Goal: Task Accomplishment & Management: Manage account settings

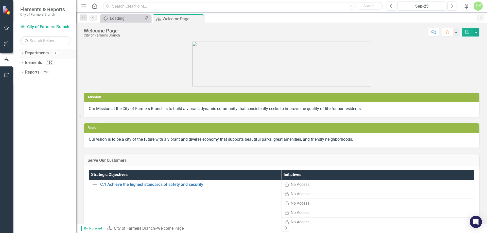
click at [22, 51] on div "Dropdown Departments 4" at bounding box center [48, 54] width 56 height 10
click at [23, 52] on icon "Dropdown" at bounding box center [22, 53] width 4 height 3
click at [35, 71] on link "Historical Park" at bounding box center [52, 72] width 48 height 6
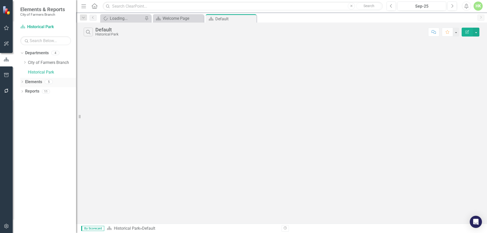
click at [22, 82] on icon "Dropdown" at bounding box center [22, 82] width 4 height 3
click at [20, 121] on div "Dropdown Departments 4 Dropdown City of Farmers Branch Dropdown Economic Develo…" at bounding box center [44, 141] width 63 height 184
click at [22, 120] on icon "Dropdown" at bounding box center [22, 120] width 4 height 3
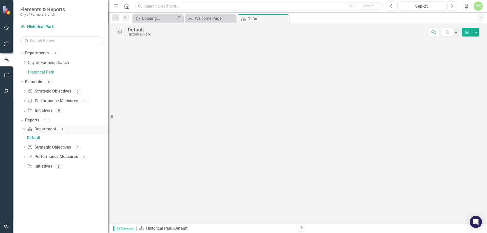
drag, startPoint x: 77, startPoint y: 133, endPoint x: 107, endPoint y: 129, distance: 30.8
click at [108, 129] on div "Resize" at bounding box center [110, 116] width 4 height 233
click at [71, 100] on link "Performance Measure Performance Measures" at bounding box center [53, 101] width 50 height 6
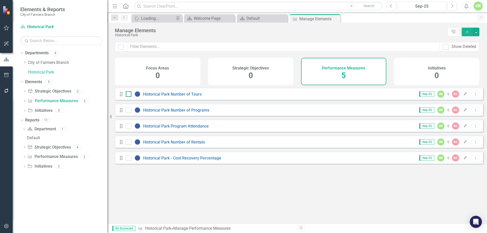
click at [129, 97] on div at bounding box center [129, 94] width 6 height 6
click at [129, 95] on input "checkbox" at bounding box center [127, 92] width 3 height 3
checkbox input "true"
click at [475, 95] on icon at bounding box center [475, 93] width 1 height 3
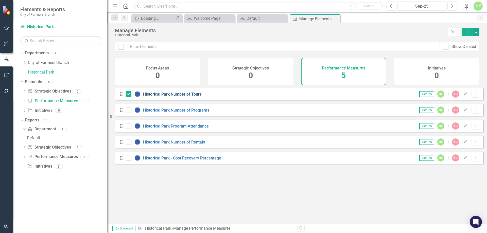
click at [160, 97] on link "Historical Park Number of Tours" at bounding box center [172, 94] width 59 height 5
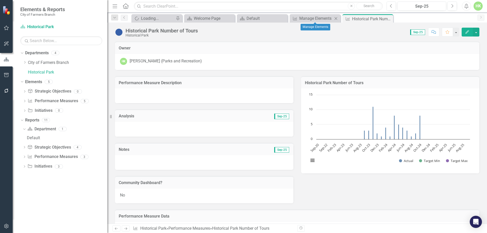
click at [321, 15] on div "Performance Measure Manage Elements Close" at bounding box center [314, 18] width 51 height 8
click at [429, 5] on div "Sep-25" at bounding box center [421, 6] width 45 height 6
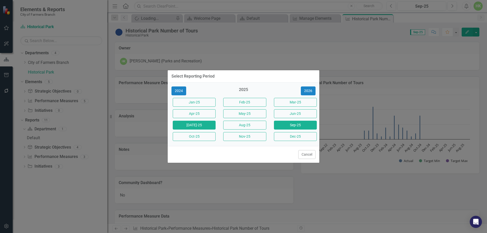
click at [193, 126] on button "[DATE]-25" at bounding box center [194, 125] width 43 height 9
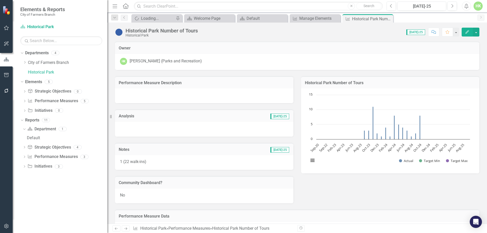
click at [309, 23] on div "Historical Park Number of Tours Historical Park Score: N/A Jul-25 Completed Com…" at bounding box center [296, 30] width 379 height 15
click at [312, 17] on div "Manage Elements" at bounding box center [315, 18] width 33 height 6
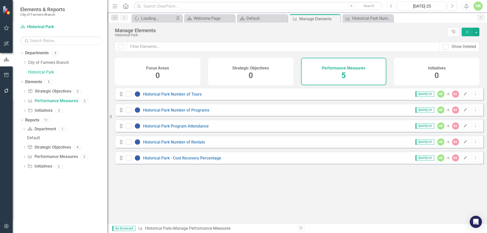
click at [392, 7] on icon "Previous" at bounding box center [390, 6] width 3 height 5
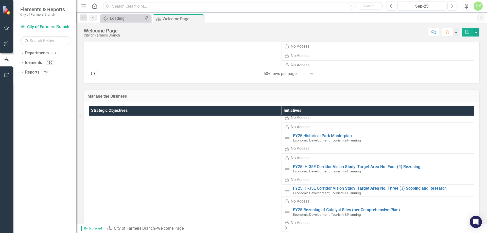
scroll to position [127, 0]
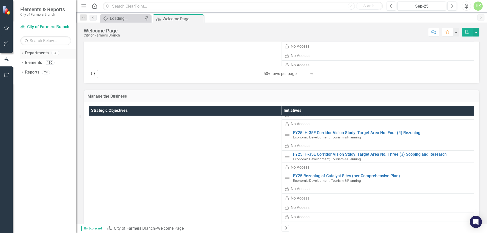
click at [23, 53] on icon "Dropdown" at bounding box center [22, 53] width 4 height 3
click at [30, 72] on link "Historical Park" at bounding box center [52, 72] width 48 height 6
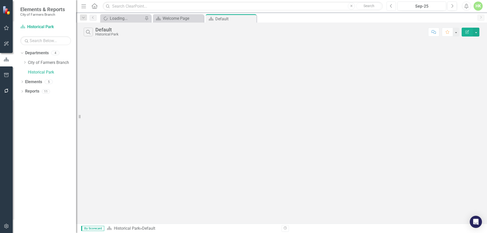
click at [391, 7] on icon "Previous" at bounding box center [390, 6] width 3 height 5
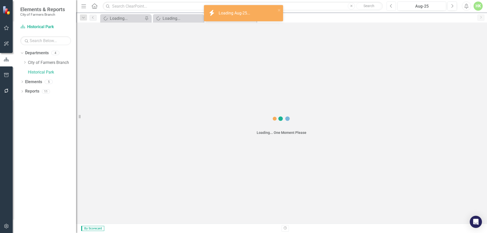
click at [391, 7] on icon "Previous" at bounding box center [390, 6] width 3 height 5
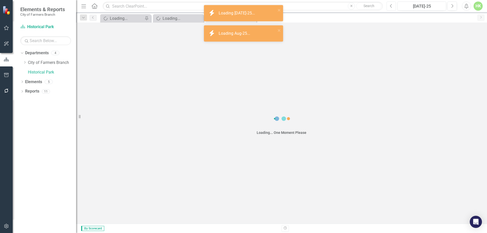
click at [391, 7] on icon "Previous" at bounding box center [390, 6] width 3 height 5
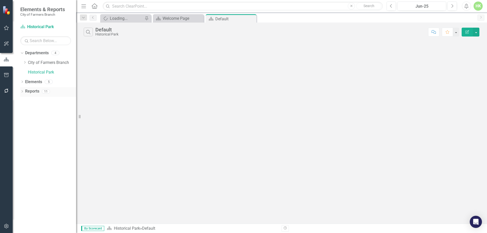
click at [34, 89] on link "Reports" at bounding box center [32, 91] width 14 height 6
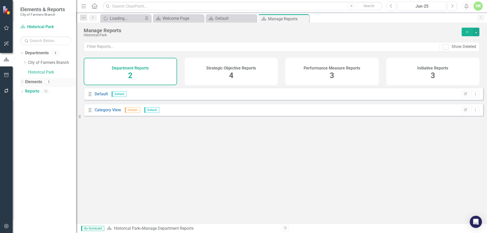
click at [35, 82] on link "Elements" at bounding box center [33, 82] width 17 height 6
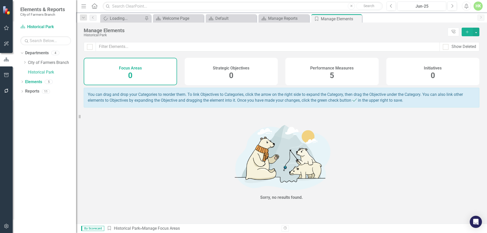
click at [327, 79] on div "Performance Measures 5" at bounding box center [331, 71] width 93 height 27
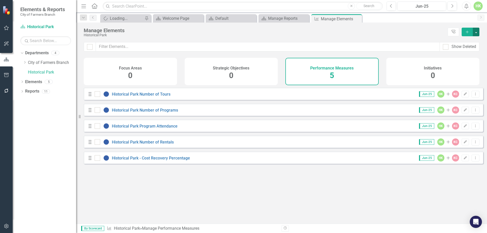
click at [475, 32] on button "button" at bounding box center [475, 32] width 7 height 9
click at [410, 29] on div "Manage Elements" at bounding box center [264, 31] width 361 height 6
click at [473, 96] on icon "Dropdown Menu" at bounding box center [475, 93] width 4 height 3
click at [350, 70] on h4 "Performance Measures" at bounding box center [331, 68] width 43 height 5
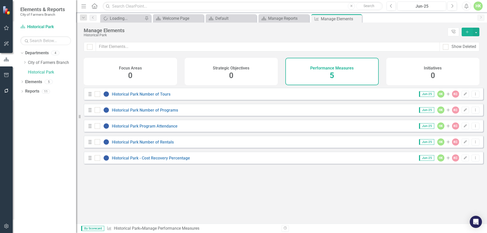
click at [220, 172] on div "Looks like you don't have any Performance Measures set up yet. Why don't you ad…" at bounding box center [283, 149] width 399 height 123
click at [176, 20] on div "Welcome Page" at bounding box center [178, 18] width 33 height 6
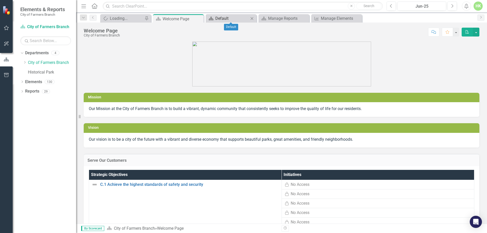
click at [229, 17] on div "Default" at bounding box center [231, 18] width 33 height 6
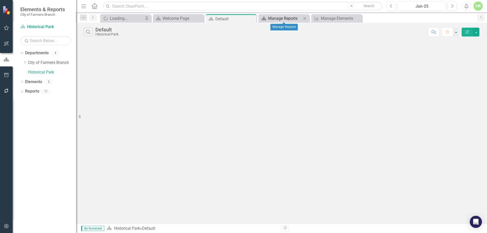
click at [280, 17] on div "Manage Reports" at bounding box center [284, 18] width 33 height 6
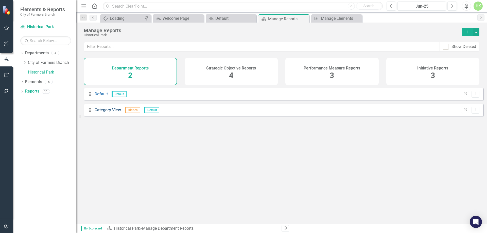
click at [113, 112] on link "Category View" at bounding box center [108, 109] width 26 height 5
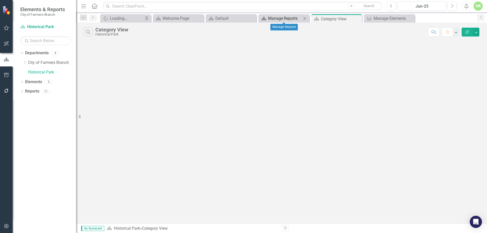
click at [281, 17] on div "Manage Reports" at bounding box center [284, 18] width 33 height 6
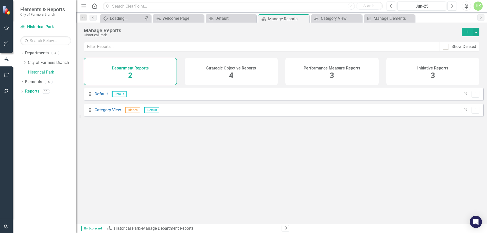
click at [451, 4] on icon "Next" at bounding box center [451, 6] width 3 height 5
click at [450, 6] on icon "Next" at bounding box center [451, 6] width 3 height 5
click at [131, 74] on span "2" at bounding box center [130, 75] width 4 height 9
click at [96, 96] on link "Default" at bounding box center [101, 93] width 13 height 5
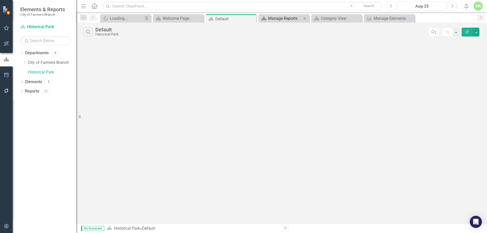
click at [276, 21] on div "Manage Reports" at bounding box center [284, 18] width 33 height 6
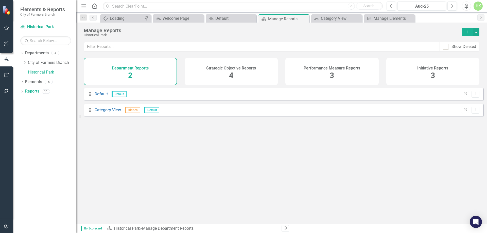
click at [330, 66] on h4 "Performance Measure Reports" at bounding box center [331, 68] width 57 height 5
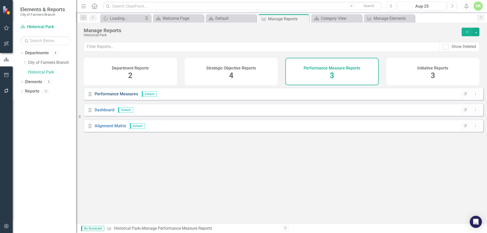
click at [121, 96] on link "Performance Measures" at bounding box center [116, 93] width 43 height 5
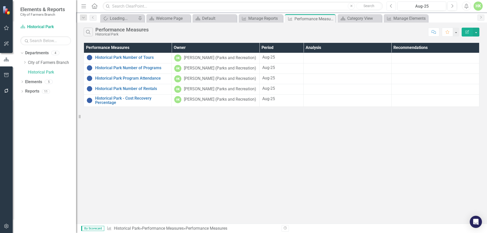
click at [391, 8] on icon "Previous" at bounding box center [390, 6] width 3 height 5
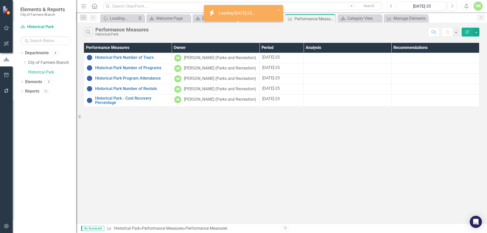
click at [391, 8] on icon "Previous" at bounding box center [390, 6] width 3 height 5
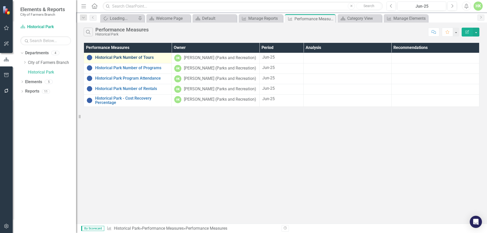
click at [120, 59] on link "Historical Park Number of Tours" at bounding box center [132, 57] width 74 height 5
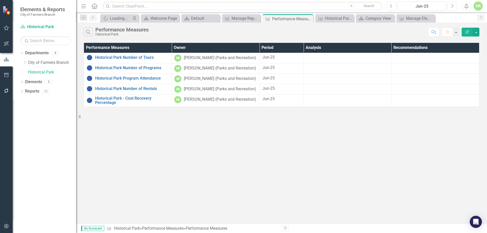
click at [452, 4] on icon "Next" at bounding box center [451, 6] width 3 height 5
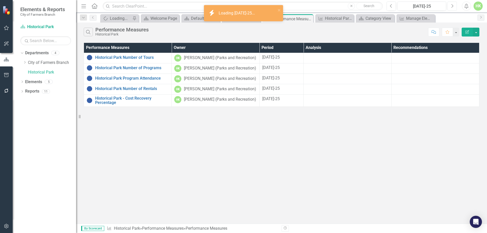
click at [452, 6] on icon "Next" at bounding box center [451, 6] width 3 height 5
click at [120, 56] on link "Historical Park Number of Tours" at bounding box center [132, 57] width 74 height 5
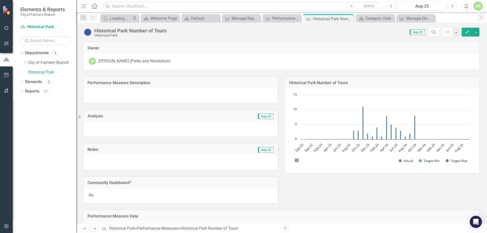
click at [120, 152] on td "Notes" at bounding box center [124, 150] width 75 height 7
click at [466, 32] on icon "Edit" at bounding box center [467, 32] width 5 height 4
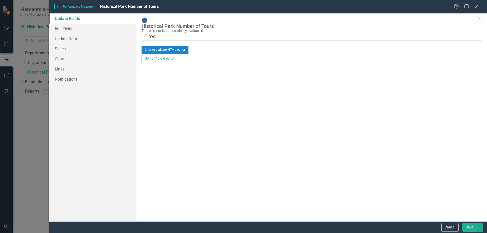
click at [173, 52] on div "Click to activate HTML editor" at bounding box center [311, 50] width 340 height 8
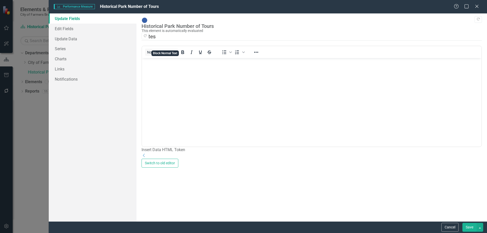
click at [155, 83] on body "Rich Text Area. Press ALT-0 for help." at bounding box center [311, 96] width 339 height 76
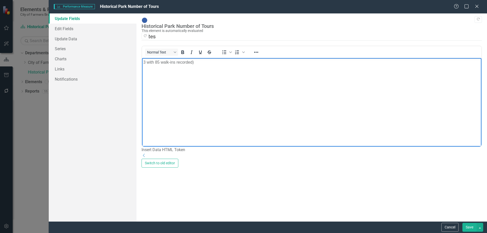
click at [467, 227] on button "Save" at bounding box center [469, 227] width 14 height 9
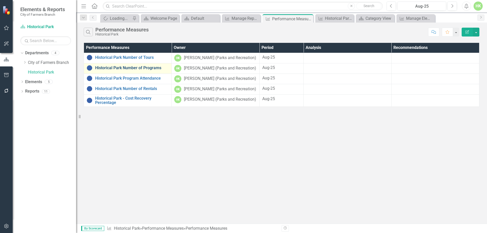
click at [116, 68] on link "Historical Park Number of Programs" at bounding box center [132, 68] width 74 height 5
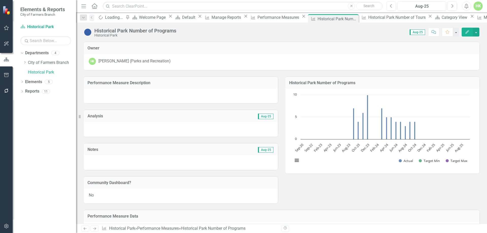
click at [118, 159] on div at bounding box center [181, 162] width 194 height 15
click at [467, 32] on icon "button" at bounding box center [467, 32] width 4 height 4
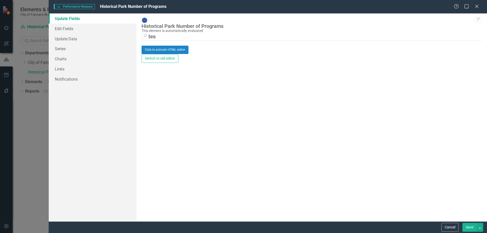
click at [208, 54] on div "Click to activate HTML editor" at bounding box center [311, 50] width 340 height 8
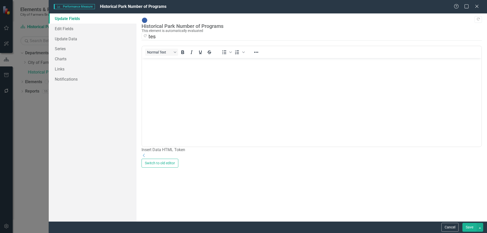
click at [167, 85] on body "Rich Text Area. Press ALT-0 for help." at bounding box center [311, 96] width 339 height 76
drag, startPoint x: 471, startPoint y: 227, endPoint x: 464, endPoint y: 222, distance: 8.4
click at [470, 227] on button "Save" at bounding box center [469, 227] width 14 height 9
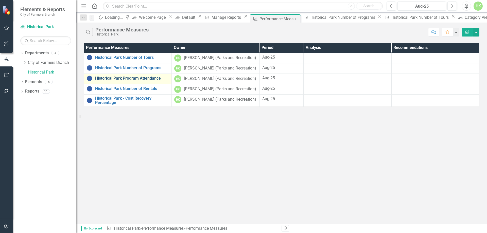
click at [121, 78] on link "Historical Park Program Attendance" at bounding box center [132, 78] width 74 height 5
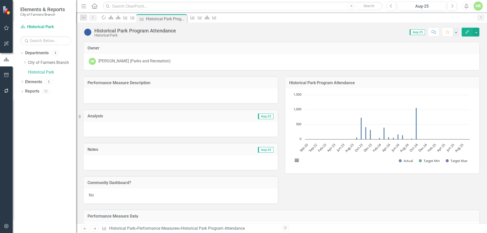
click at [128, 155] on div at bounding box center [181, 162] width 194 height 15
click at [467, 32] on icon "Edit" at bounding box center [467, 32] width 5 height 4
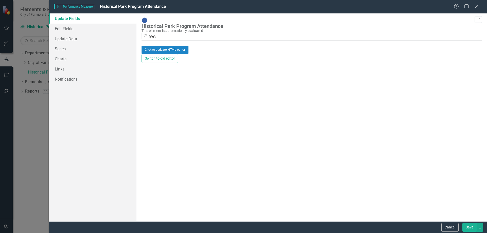
click at [176, 54] on div "Click to activate HTML editor" at bounding box center [311, 50] width 340 height 8
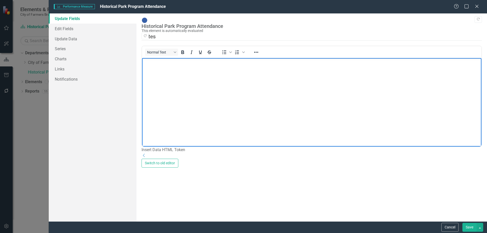
click at [175, 79] on body "Rich Text Area. Press ALT-0 for help." at bounding box center [311, 96] width 339 height 76
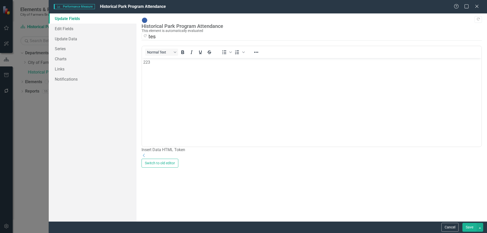
click at [469, 228] on button "Save" at bounding box center [469, 227] width 14 height 9
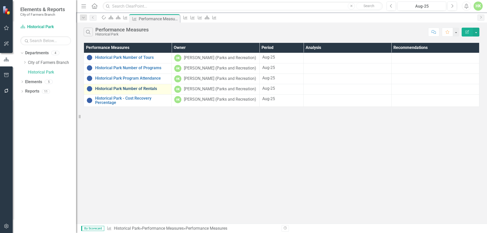
click at [135, 89] on link "Historical Park Number of Rentals" at bounding box center [132, 88] width 74 height 5
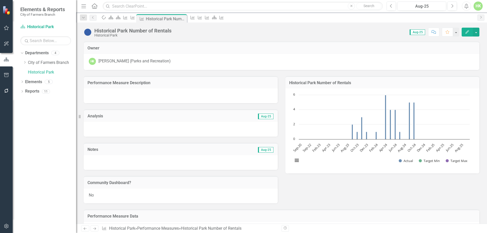
click at [467, 33] on icon "Edit" at bounding box center [467, 32] width 5 height 4
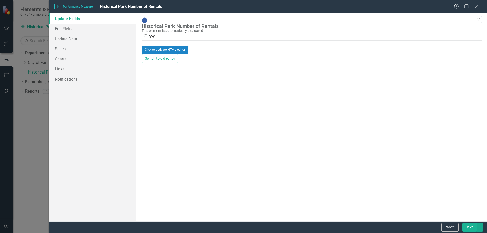
click at [170, 54] on div "Click to activate HTML editor" at bounding box center [311, 50] width 340 height 8
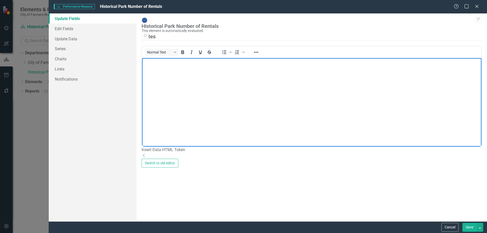
click at [166, 72] on body "Rich Text Area. Press ALT-0 for help." at bounding box center [311, 96] width 339 height 76
click at [468, 226] on button "Save" at bounding box center [469, 227] width 14 height 9
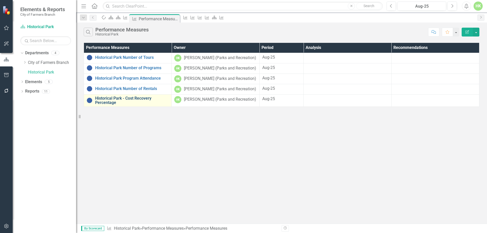
click at [139, 98] on link "Historical Park - Cost Recovery Percentage" at bounding box center [132, 100] width 74 height 9
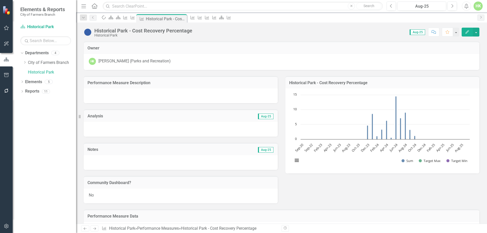
click at [113, 159] on div at bounding box center [181, 162] width 194 height 15
click at [467, 30] on icon "Edit" at bounding box center [467, 32] width 5 height 4
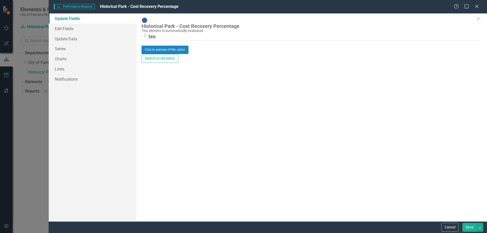
click at [187, 54] on div "Click to activate HTML editor" at bounding box center [311, 50] width 340 height 8
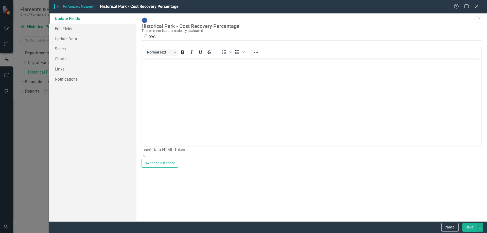
click at [185, 85] on body "Rich Text Area. Press ALT-0 for help." at bounding box center [311, 96] width 339 height 76
click at [469, 226] on button "Save" at bounding box center [469, 227] width 14 height 9
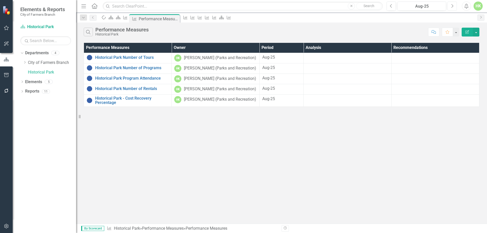
click at [450, 6] on icon "Next" at bounding box center [451, 6] width 3 height 5
click at [106, 58] on link "Historical Park Number of Tours" at bounding box center [132, 57] width 74 height 5
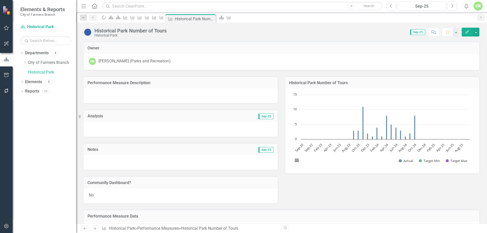
click at [464, 32] on button "Edit" at bounding box center [466, 32] width 11 height 9
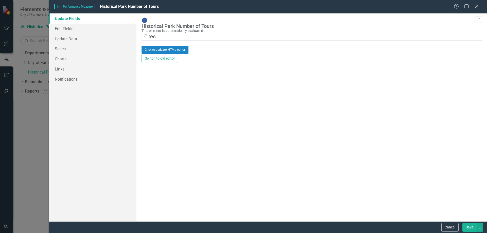
click at [171, 54] on div "Click to activate HTML editor" at bounding box center [311, 50] width 340 height 8
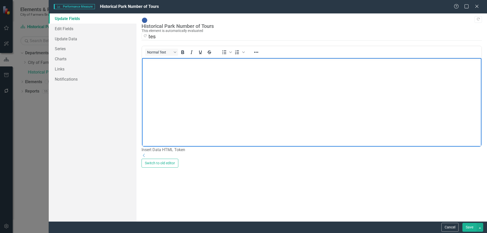
click at [164, 81] on body "Rich Text Area. Press ALT-0 for help." at bounding box center [311, 96] width 339 height 76
click at [468, 227] on button "Save" at bounding box center [469, 227] width 14 height 9
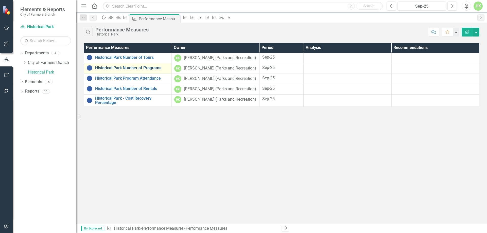
click at [125, 67] on link "Historical Park Number of Programs" at bounding box center [132, 68] width 74 height 5
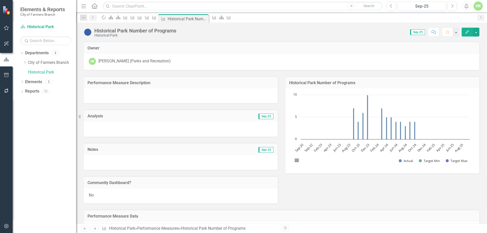
click at [469, 32] on button "Edit" at bounding box center [466, 32] width 11 height 9
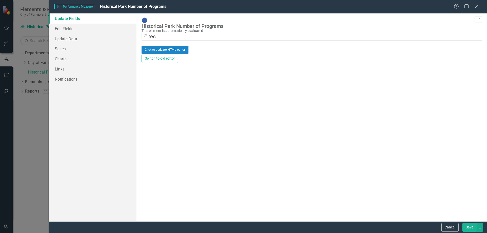
click at [180, 54] on div "Click to activate HTML editor" at bounding box center [311, 50] width 340 height 8
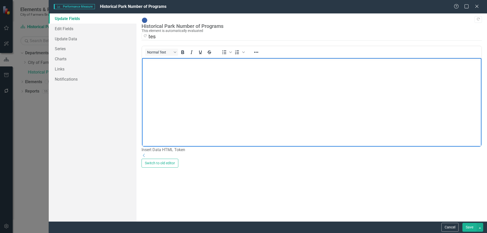
click at [174, 76] on body "Rich Text Area. Press ALT-0 for help." at bounding box center [311, 96] width 339 height 76
click at [474, 227] on button "Save" at bounding box center [469, 227] width 14 height 9
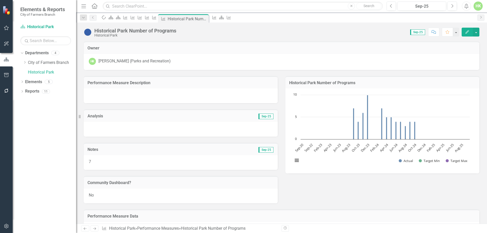
click at [468, 30] on button "Edit" at bounding box center [466, 32] width 11 height 9
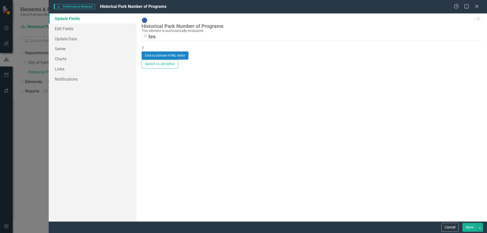
click at [153, 51] on div "Click to activate HTML editor" at bounding box center [311, 55] width 340 height 8
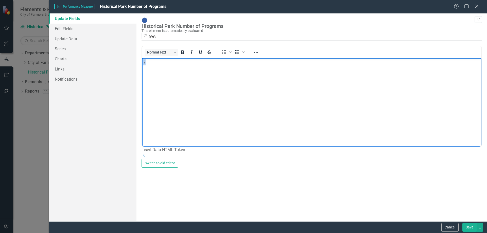
drag, startPoint x: 146, startPoint y: 62, endPoint x: 133, endPoint y: 60, distance: 13.1
click at [142, 60] on html "7" at bounding box center [311, 96] width 339 height 76
click at [470, 226] on button "Save" at bounding box center [469, 227] width 14 height 9
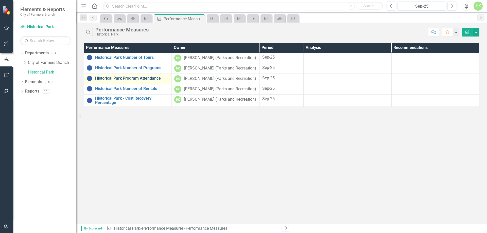
click at [132, 76] on link "Historical Park Program Attendance" at bounding box center [132, 78] width 74 height 5
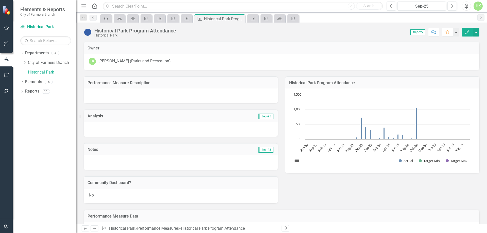
click at [466, 33] on icon "button" at bounding box center [467, 32] width 4 height 4
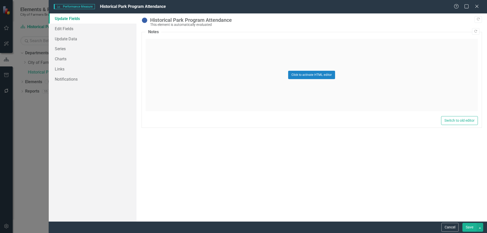
click at [164, 63] on div "Click to activate HTML editor" at bounding box center [311, 75] width 332 height 72
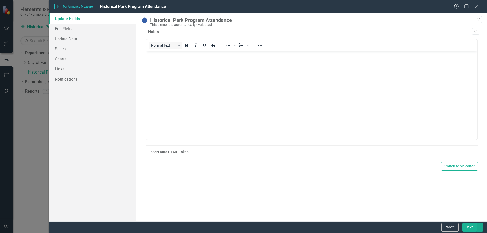
click at [162, 72] on body "Rich Text Area. Press ALT-0 for help." at bounding box center [311, 89] width 331 height 76
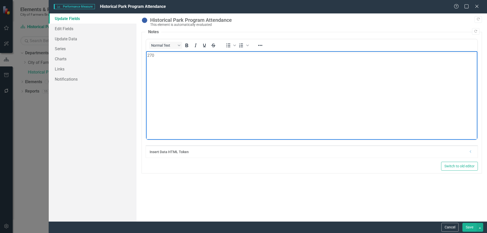
click at [469, 226] on button "Save" at bounding box center [469, 227] width 14 height 9
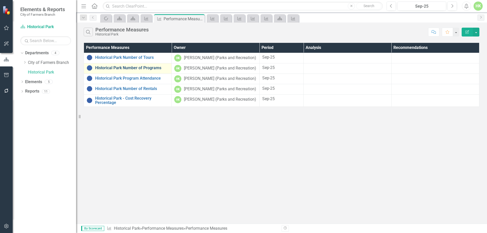
click at [142, 66] on link "Historical Park Number of Programs" at bounding box center [132, 68] width 74 height 5
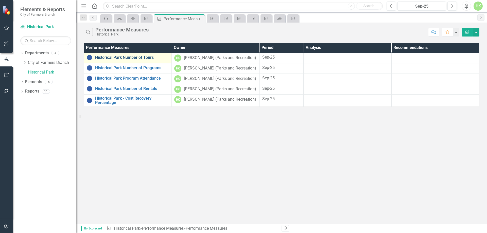
click at [128, 55] on link "Historical Park Number of Tours" at bounding box center [132, 57] width 74 height 5
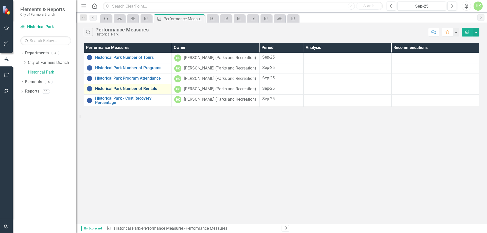
click at [130, 86] on link "Historical Park Number of Rentals" at bounding box center [132, 88] width 74 height 5
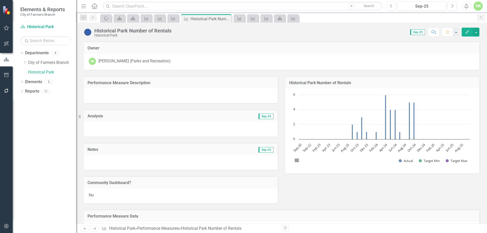
click at [468, 32] on icon "Edit" at bounding box center [467, 32] width 5 height 4
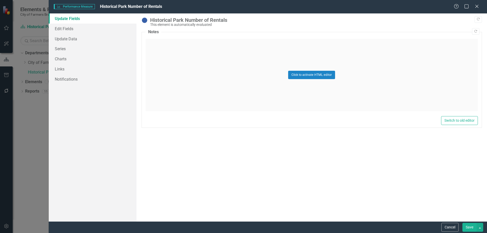
click at [193, 65] on div "Click to activate HTML editor" at bounding box center [311, 75] width 332 height 72
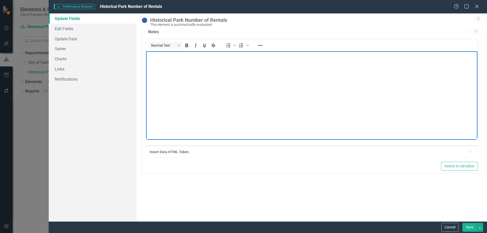
click at [189, 71] on body "Rich Text Area. Press ALT-0 for help." at bounding box center [311, 89] width 331 height 76
click at [468, 228] on button "Save" at bounding box center [469, 227] width 14 height 9
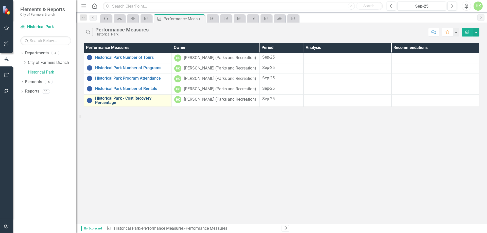
click at [135, 98] on link "Historical Park - Cost Recovery Percentage" at bounding box center [132, 100] width 74 height 9
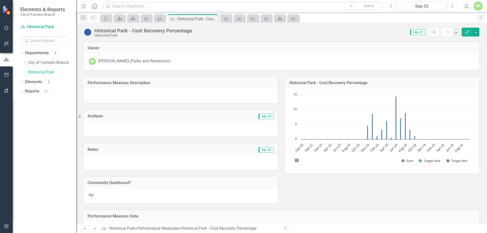
click at [464, 31] on button "Edit" at bounding box center [466, 32] width 11 height 9
